Goal: Information Seeking & Learning: Learn about a topic

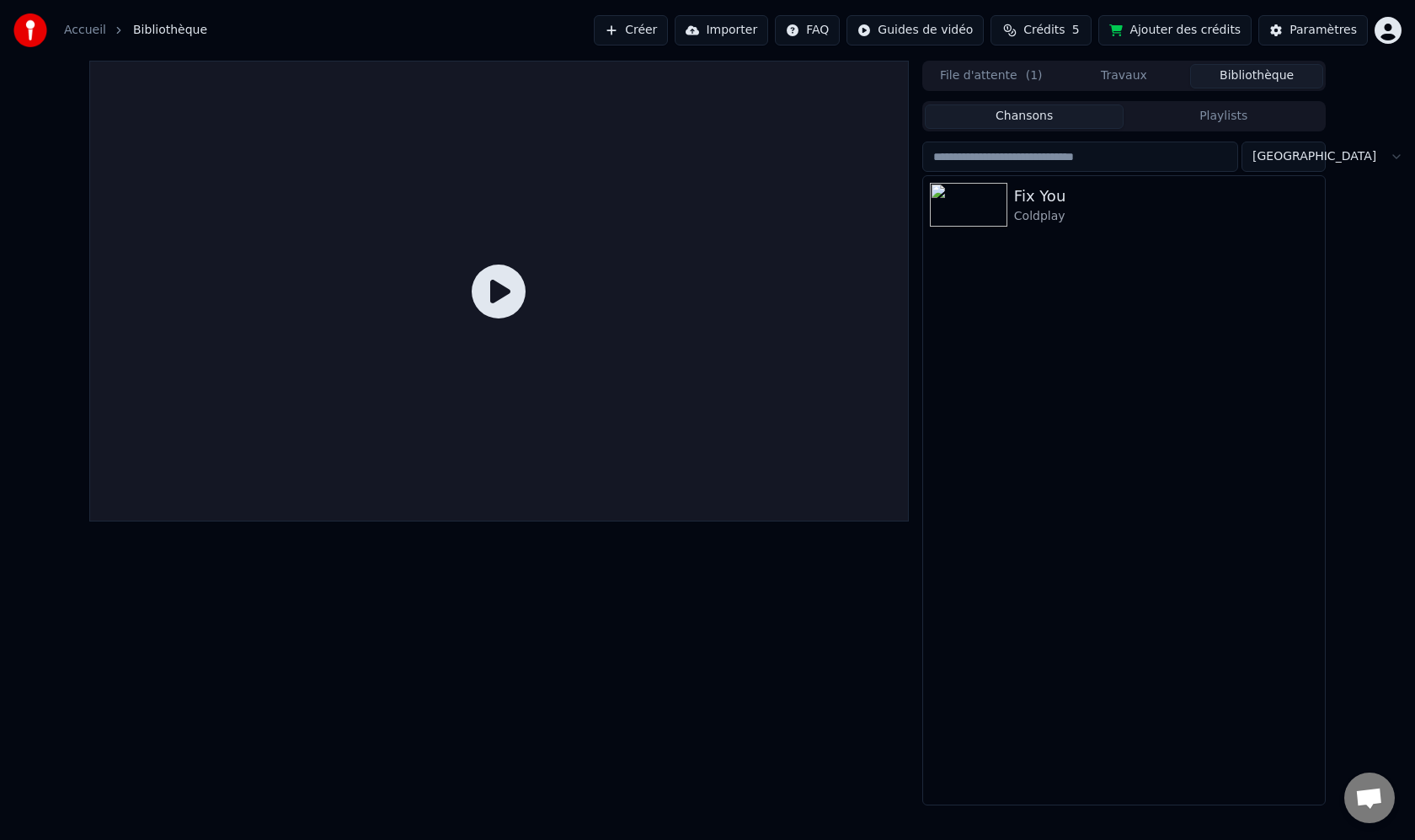
click at [517, 265] on icon at bounding box center [498, 291] width 54 height 54
click at [503, 295] on icon at bounding box center [498, 291] width 54 height 54
click at [982, 215] on img at bounding box center [969, 204] width 78 height 44
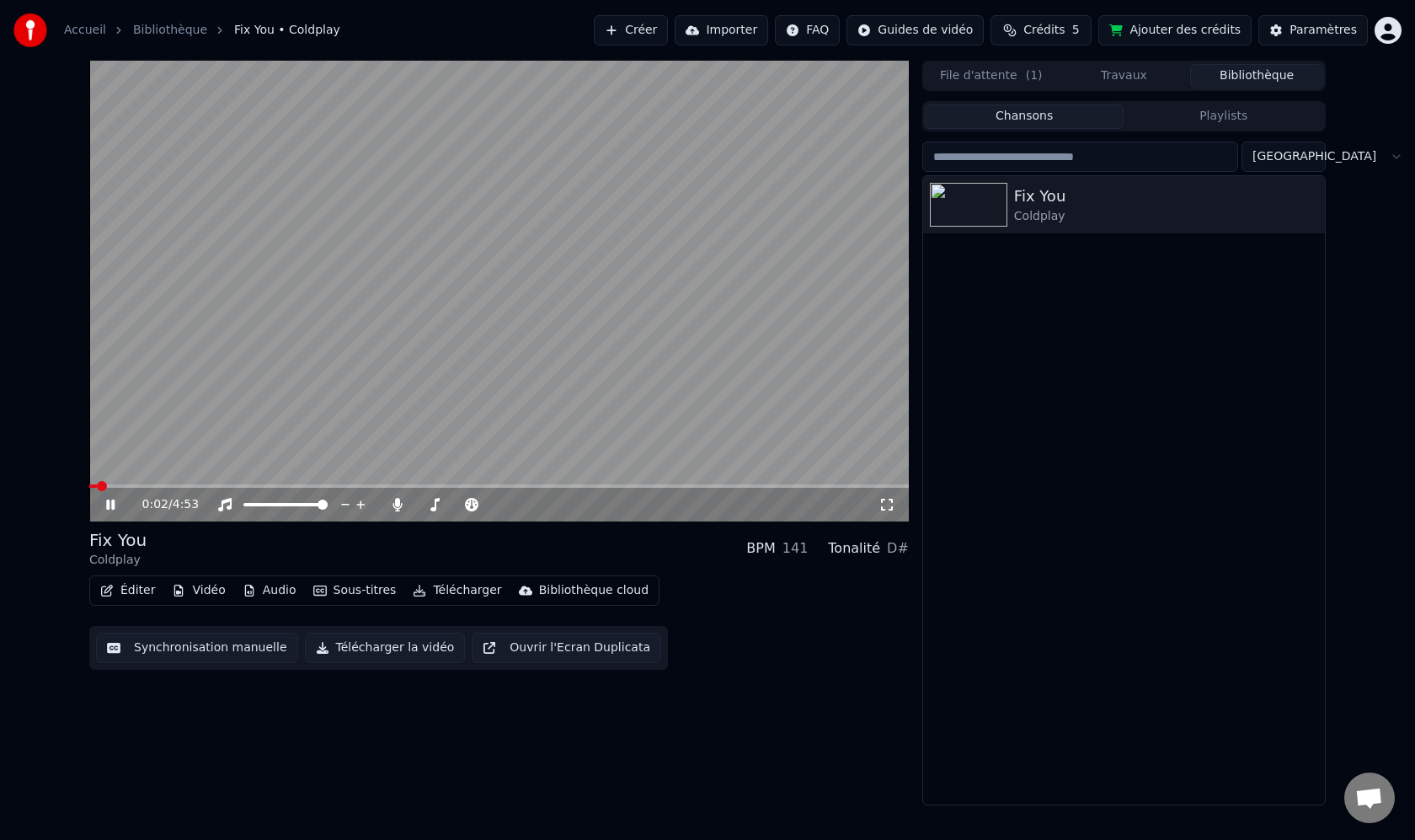
click at [890, 502] on icon at bounding box center [886, 504] width 17 height 14
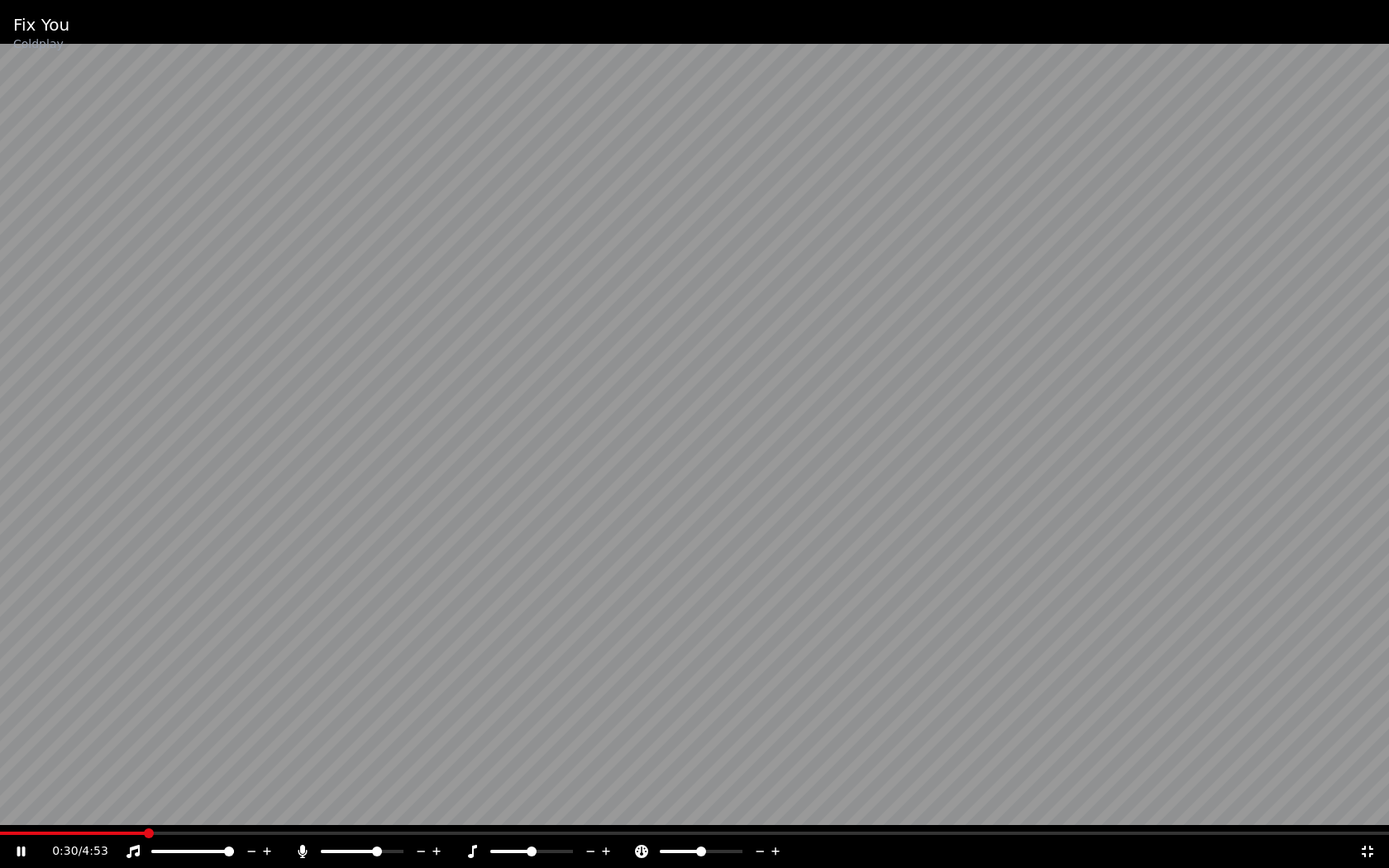
click at [379, 824] on span at bounding box center [377, 852] width 10 height 10
click at [213, 824] on span at bounding box center [208, 852] width 10 height 10
click at [323, 824] on span at bounding box center [322, 851] width 2 height 3
click at [361, 824] on span at bounding box center [361, 852] width 10 height 10
click at [537, 824] on span at bounding box center [538, 852] width 10 height 10
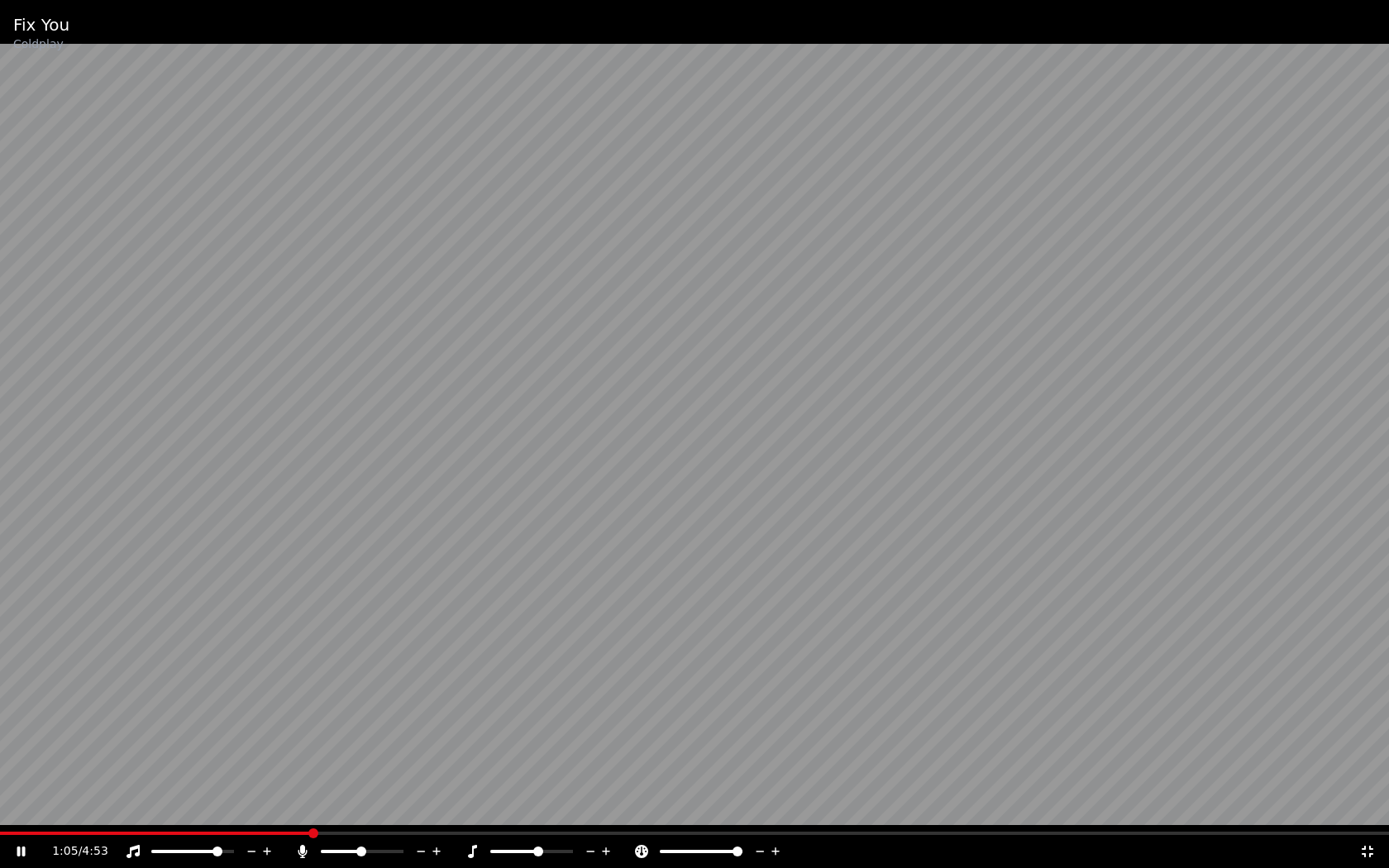
click at [743, 824] on span at bounding box center [738, 852] width 10 height 10
click at [702, 824] on span at bounding box center [702, 852] width 10 height 10
click at [1367, 824] on icon at bounding box center [1367, 852] width 16 height 13
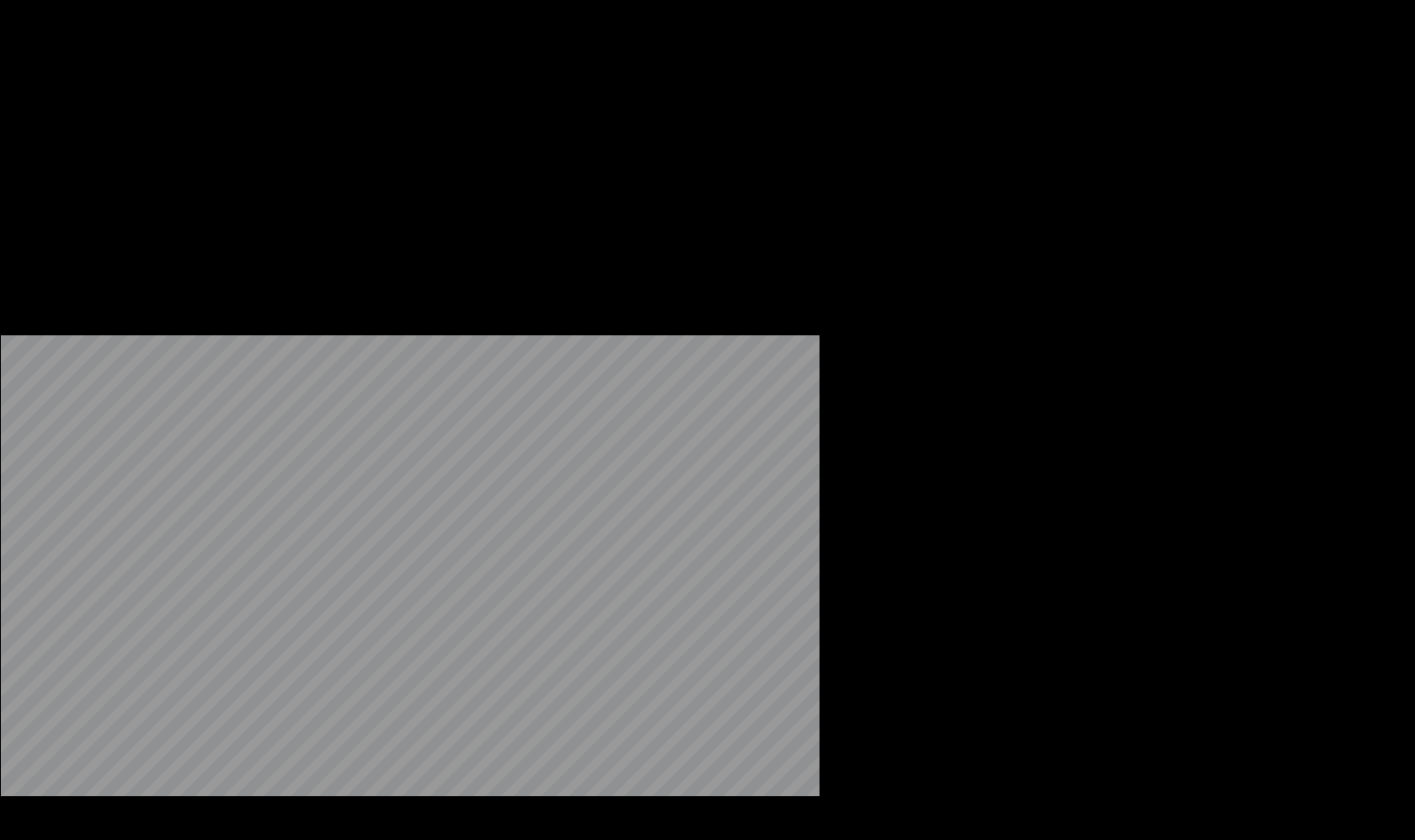
click at [189, 141] on button "Vidéo" at bounding box center [198, 130] width 67 height 24
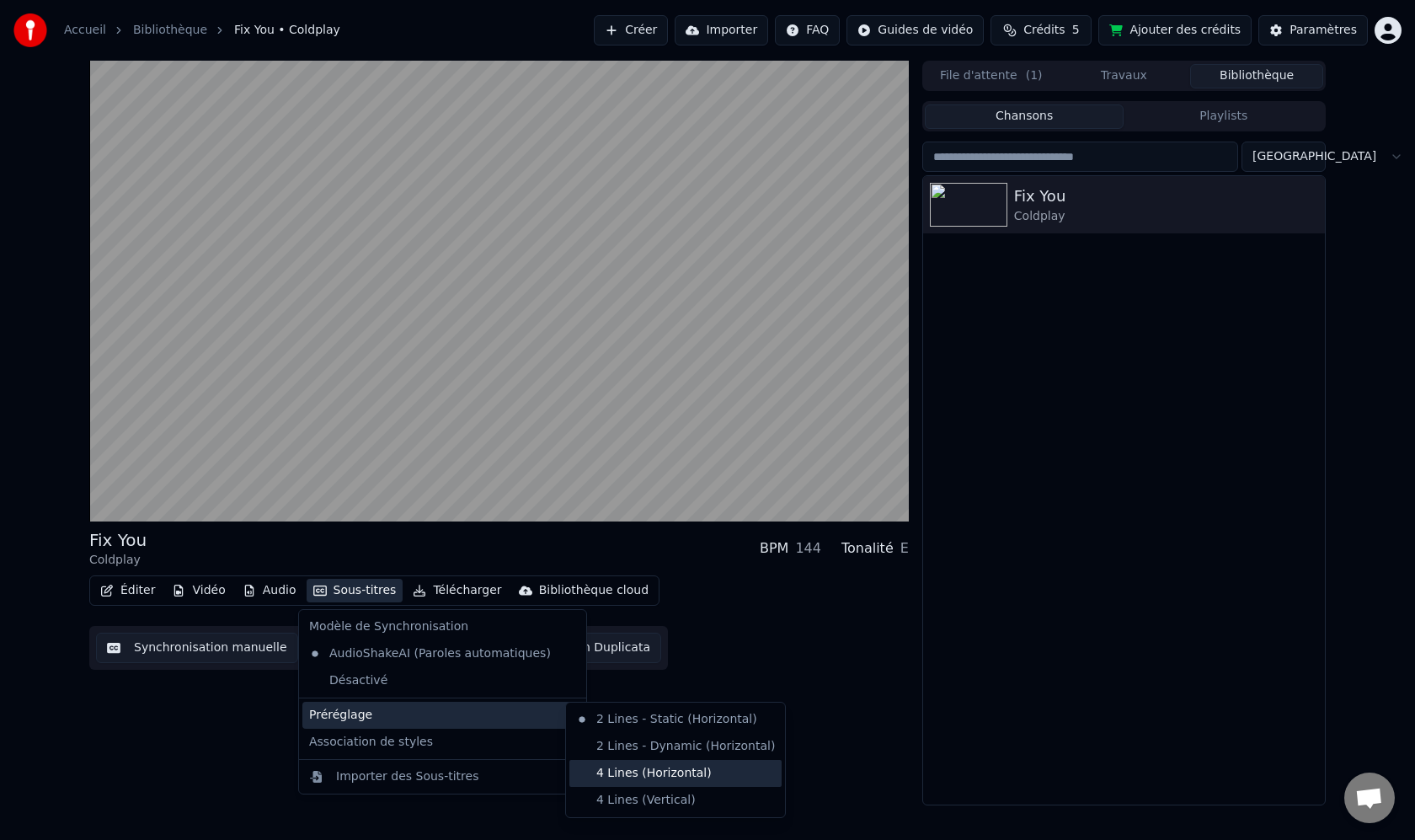
click at [671, 777] on div "4 Lines (Horizontal)" at bounding box center [675, 772] width 212 height 26
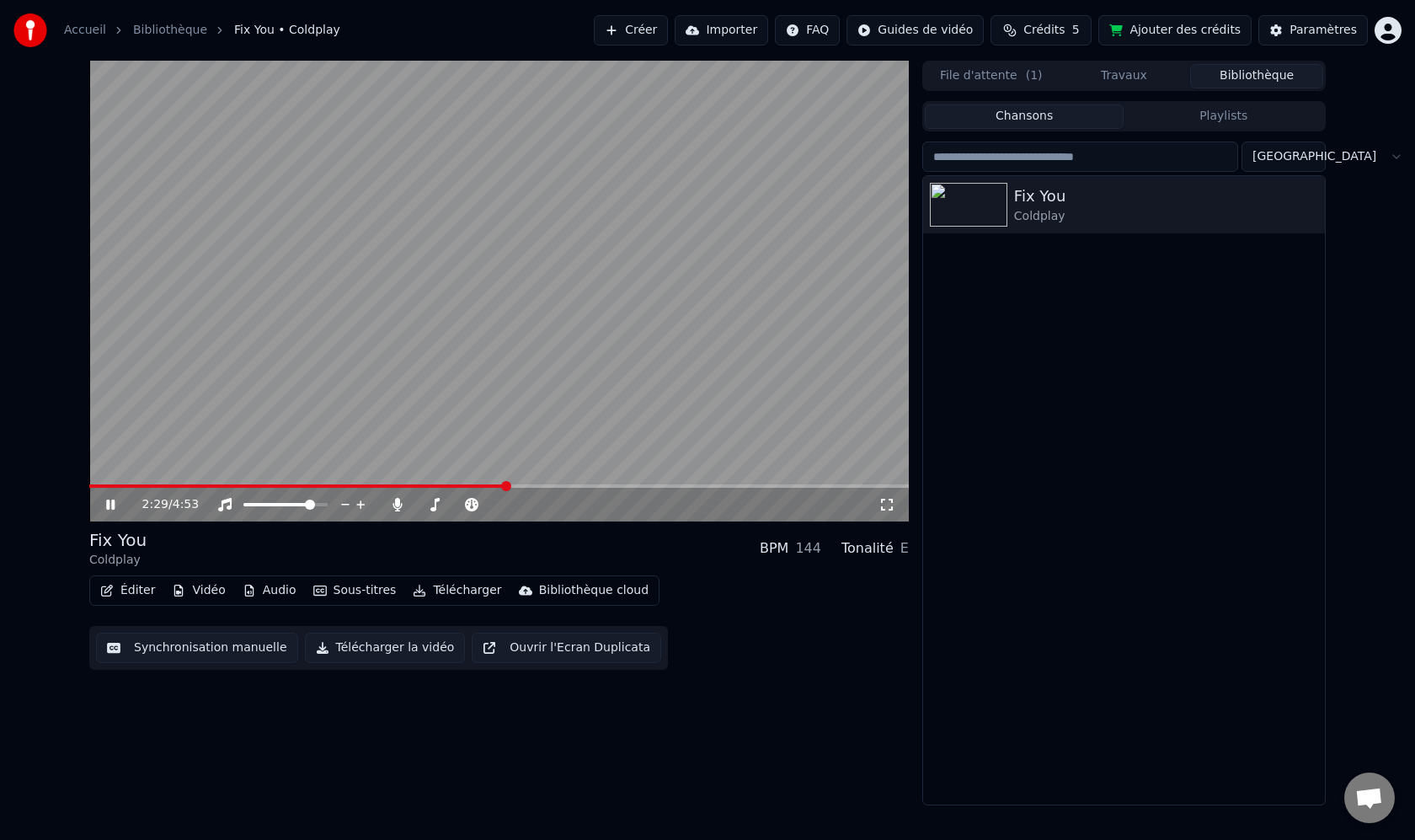
click at [432, 485] on span at bounding box center [297, 486] width 417 height 3
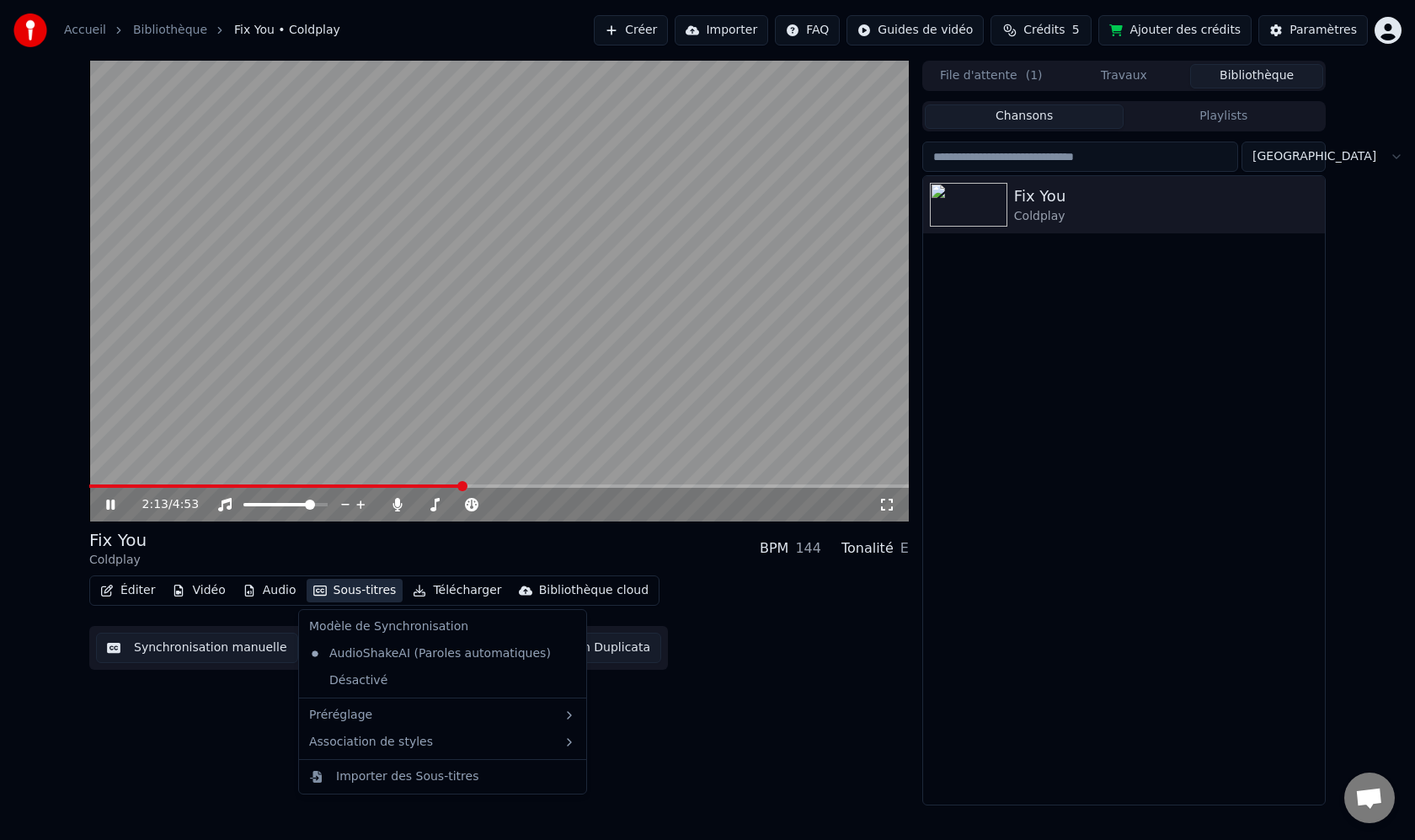
click at [340, 585] on button "Sous-titres" at bounding box center [354, 591] width 97 height 24
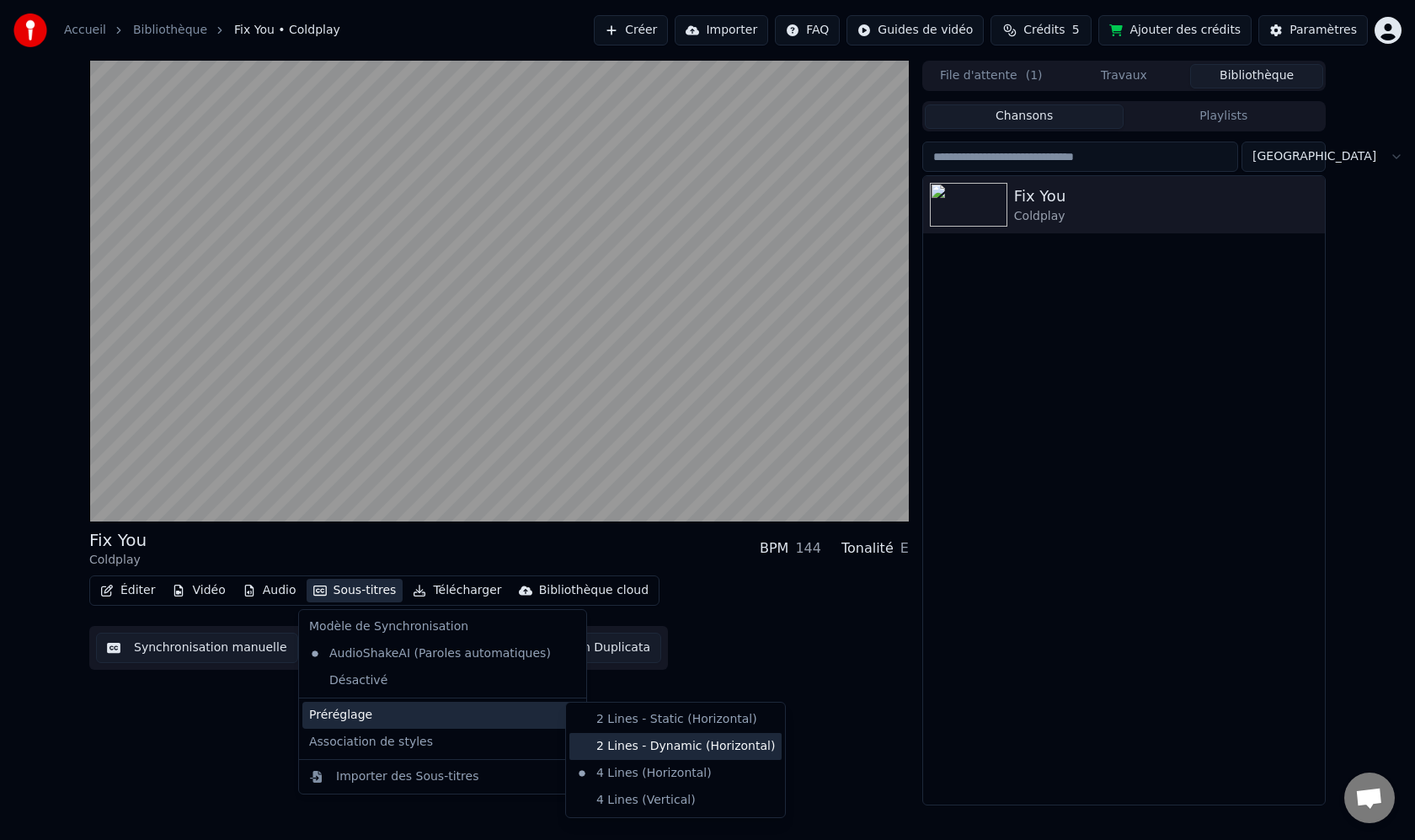
click at [667, 751] on div "2 Lines - Dynamic (Horizontal)" at bounding box center [675, 746] width 212 height 26
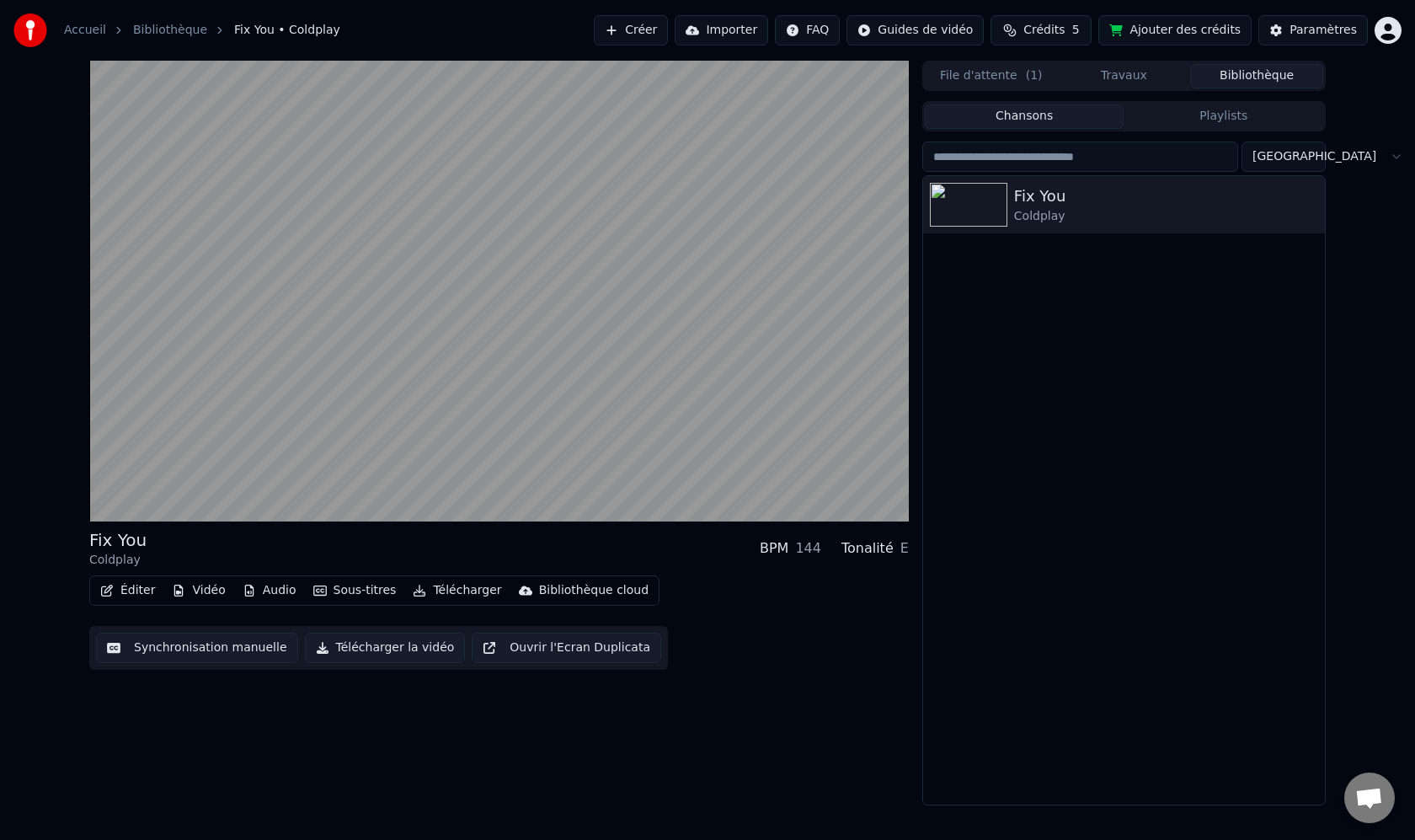
click at [314, 647] on button "Télécharger la vidéo" at bounding box center [386, 648] width 161 height 30
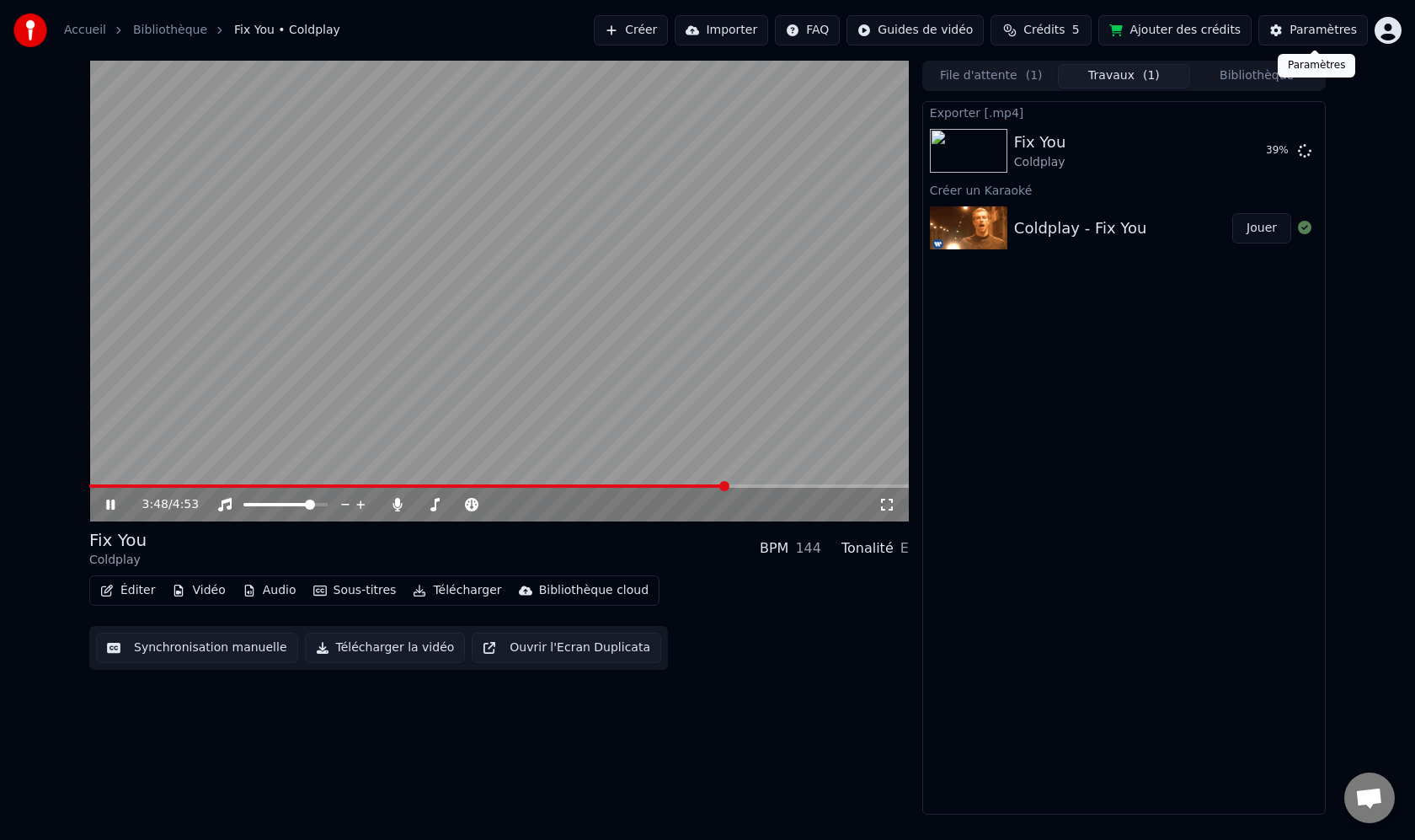
click at [1283, 30] on button "Paramètres" at bounding box center [1313, 29] width 110 height 30
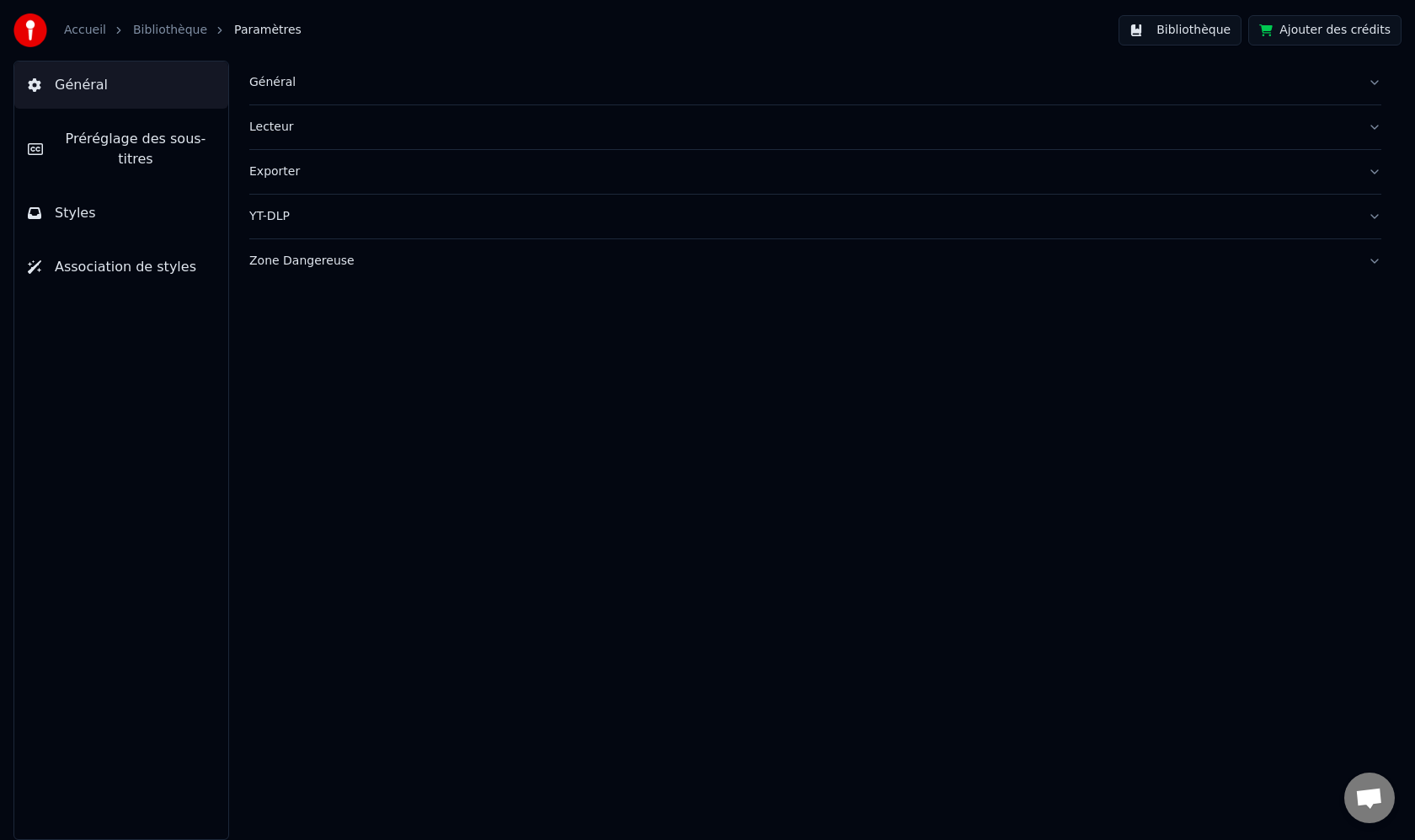
click at [278, 215] on div "YT-DLP" at bounding box center [802, 216] width 1105 height 17
click at [158, 27] on link "Bibliothèque" at bounding box center [171, 29] width 75 height 17
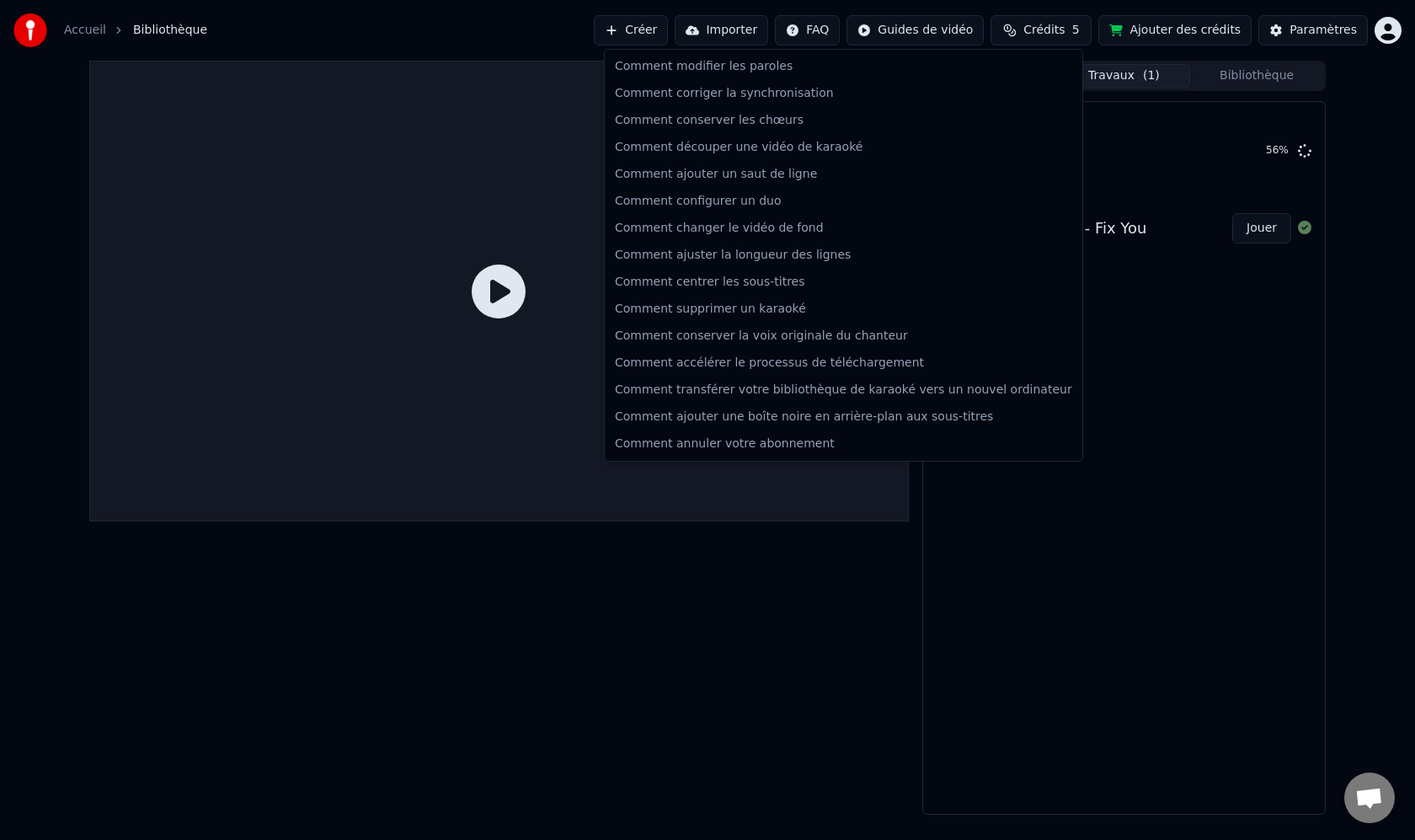
click at [808, 33] on html "Accueil Bibliothèque Créer Importer FAQ Guides de vidéo Crédits 5 Ajouter des c…" at bounding box center [708, 420] width 1415 height 840
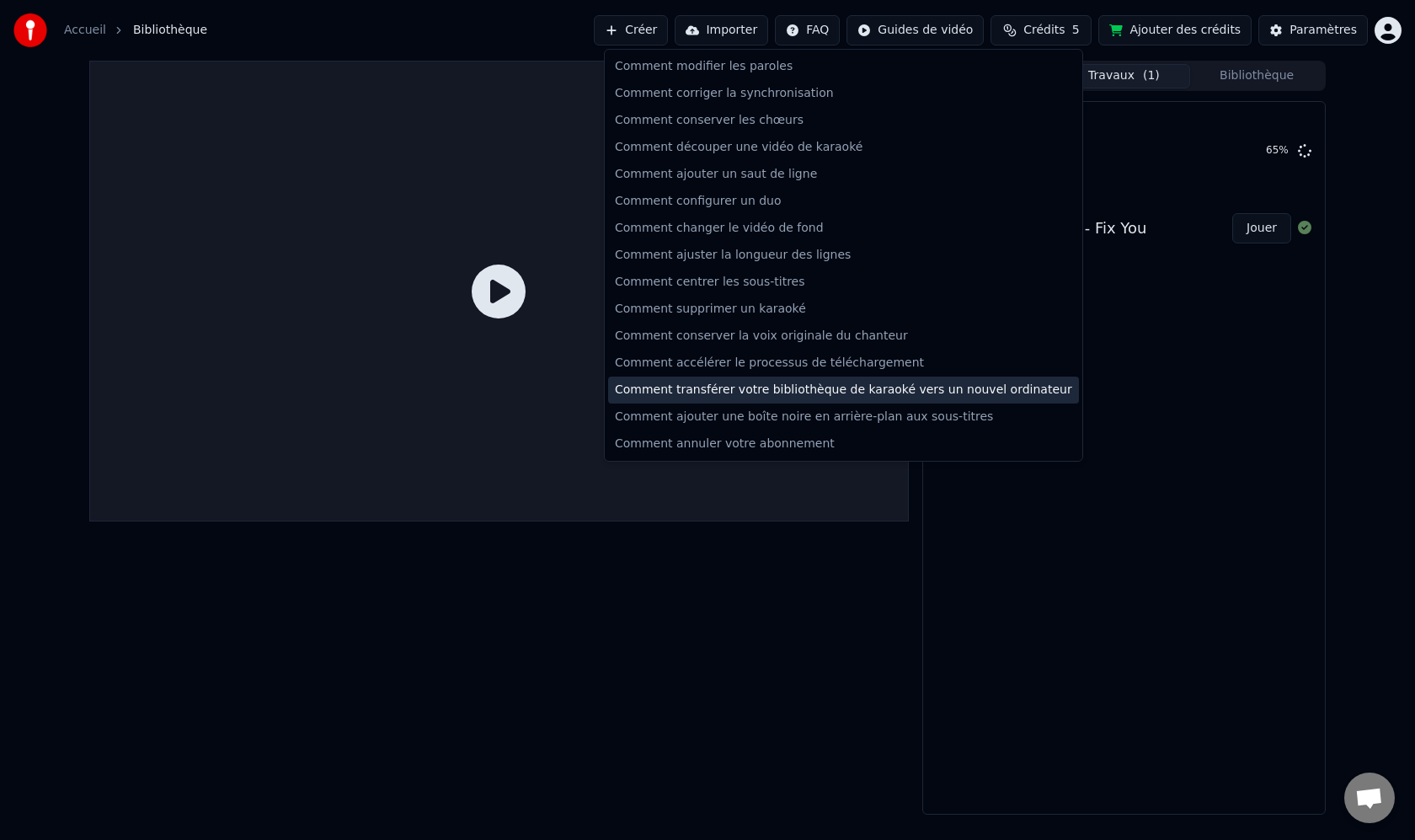
click at [766, 392] on div "Comment transférer votre bibliothèque de karaoké vers un nouvel ordinateur" at bounding box center [844, 390] width 471 height 26
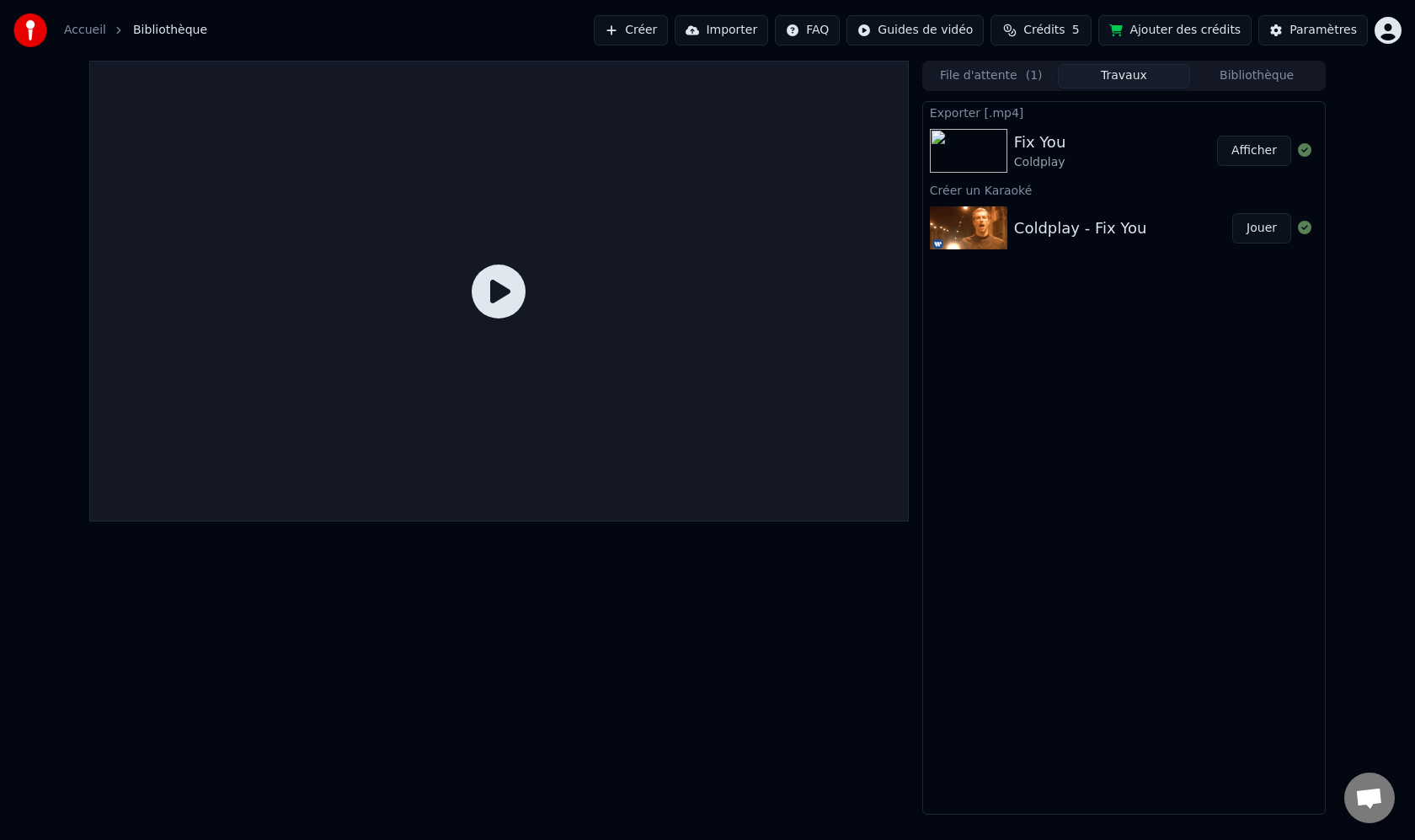
click at [982, 153] on img at bounding box center [969, 150] width 78 height 44
click at [973, 230] on img at bounding box center [969, 228] width 78 height 44
click at [177, 32] on span "Bibliothèque" at bounding box center [171, 29] width 75 height 17
click at [1304, 149] on icon at bounding box center [1305, 150] width 14 height 14
click at [1254, 151] on button "Afficher" at bounding box center [1254, 150] width 75 height 30
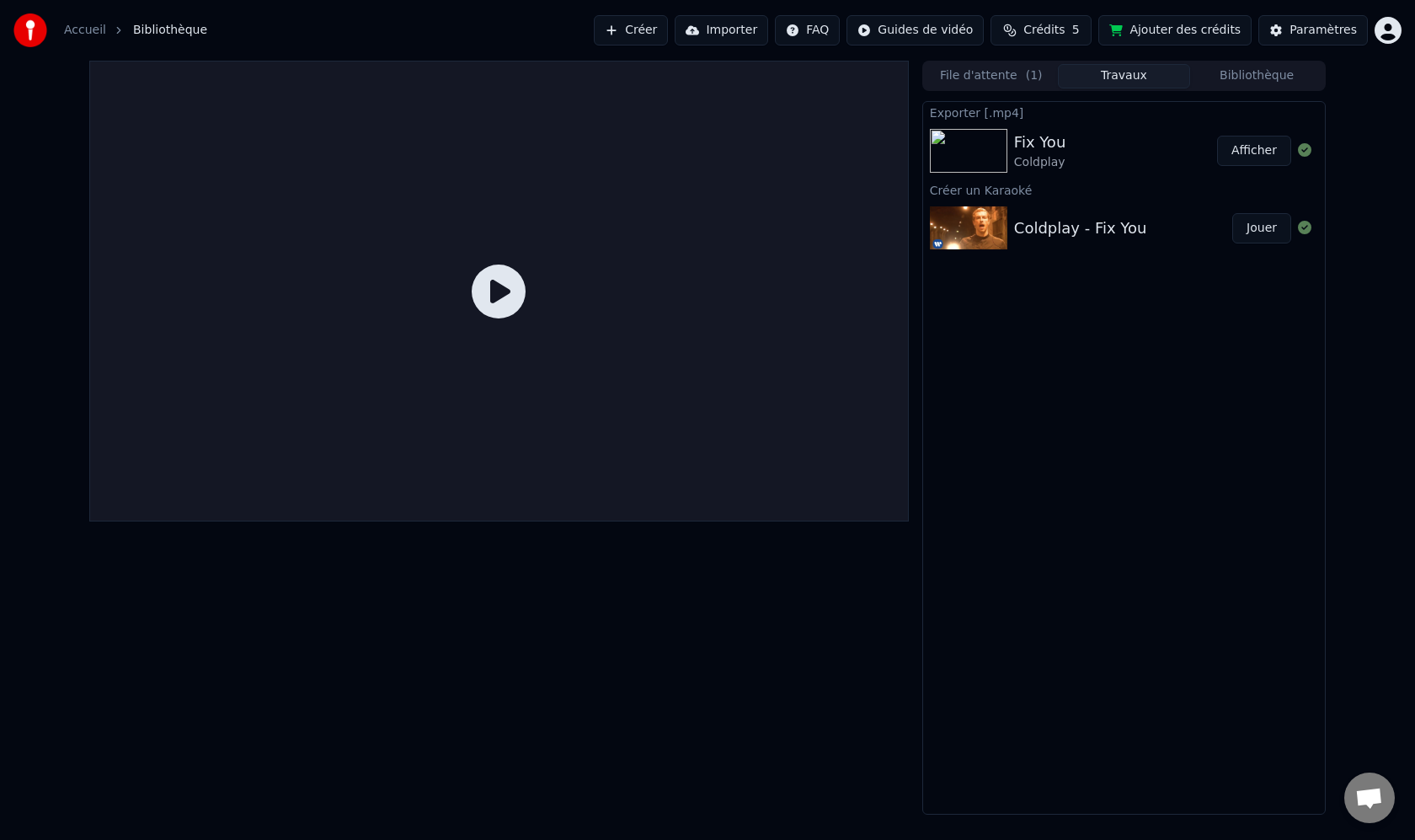
click at [1254, 151] on button "Afficher" at bounding box center [1254, 150] width 75 height 30
click at [975, 157] on img at bounding box center [969, 150] width 78 height 44
click at [1282, 77] on button "Bibliothèque" at bounding box center [1257, 76] width 133 height 25
